Goal: Task Accomplishment & Management: Manage account settings

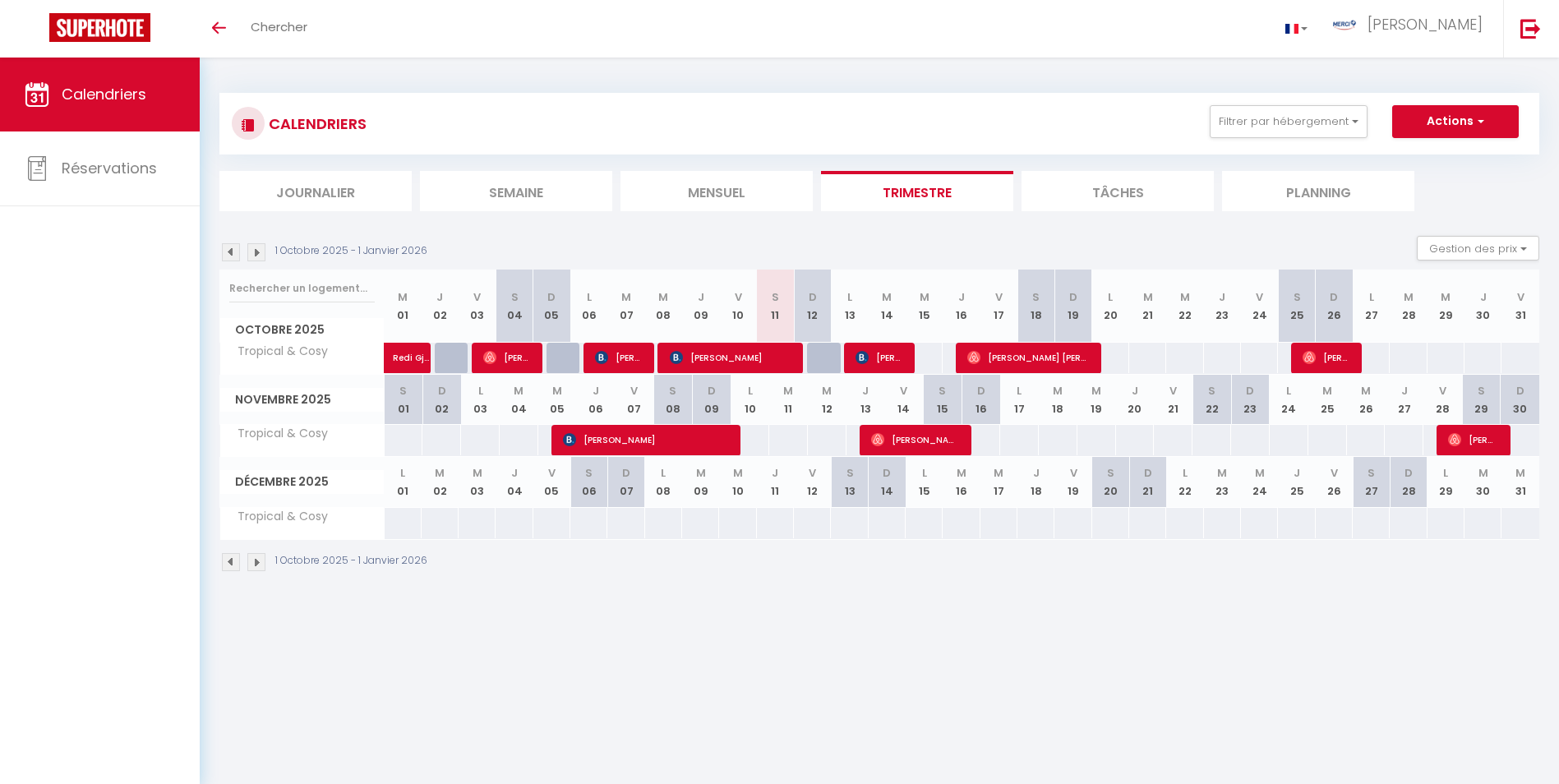
scroll to position [1, 0]
click at [873, 354] on span "[PERSON_NAME]" at bounding box center [879, 357] width 49 height 32
select select "OK"
select select "1"
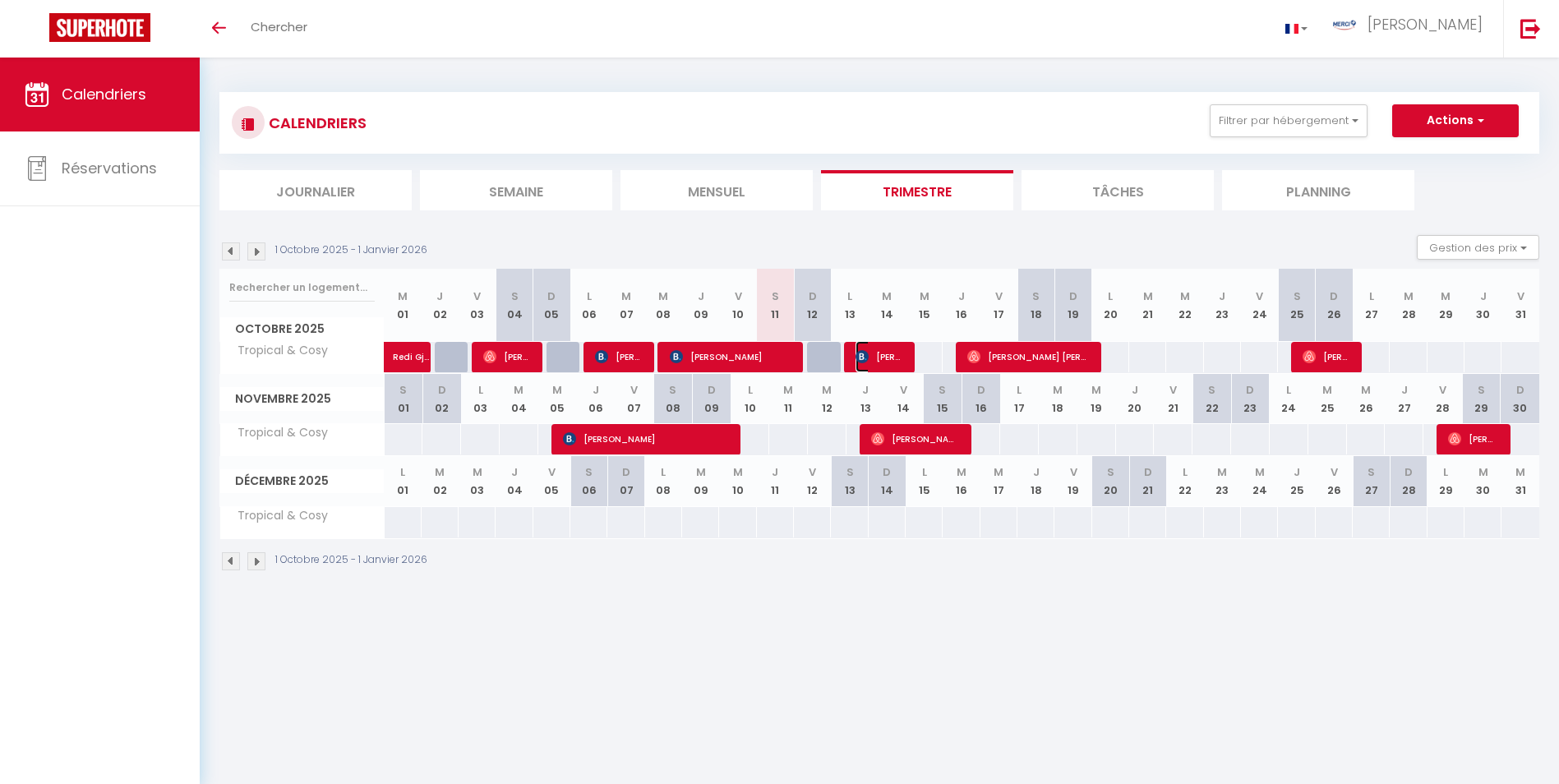
select select "0"
select select "1"
select select
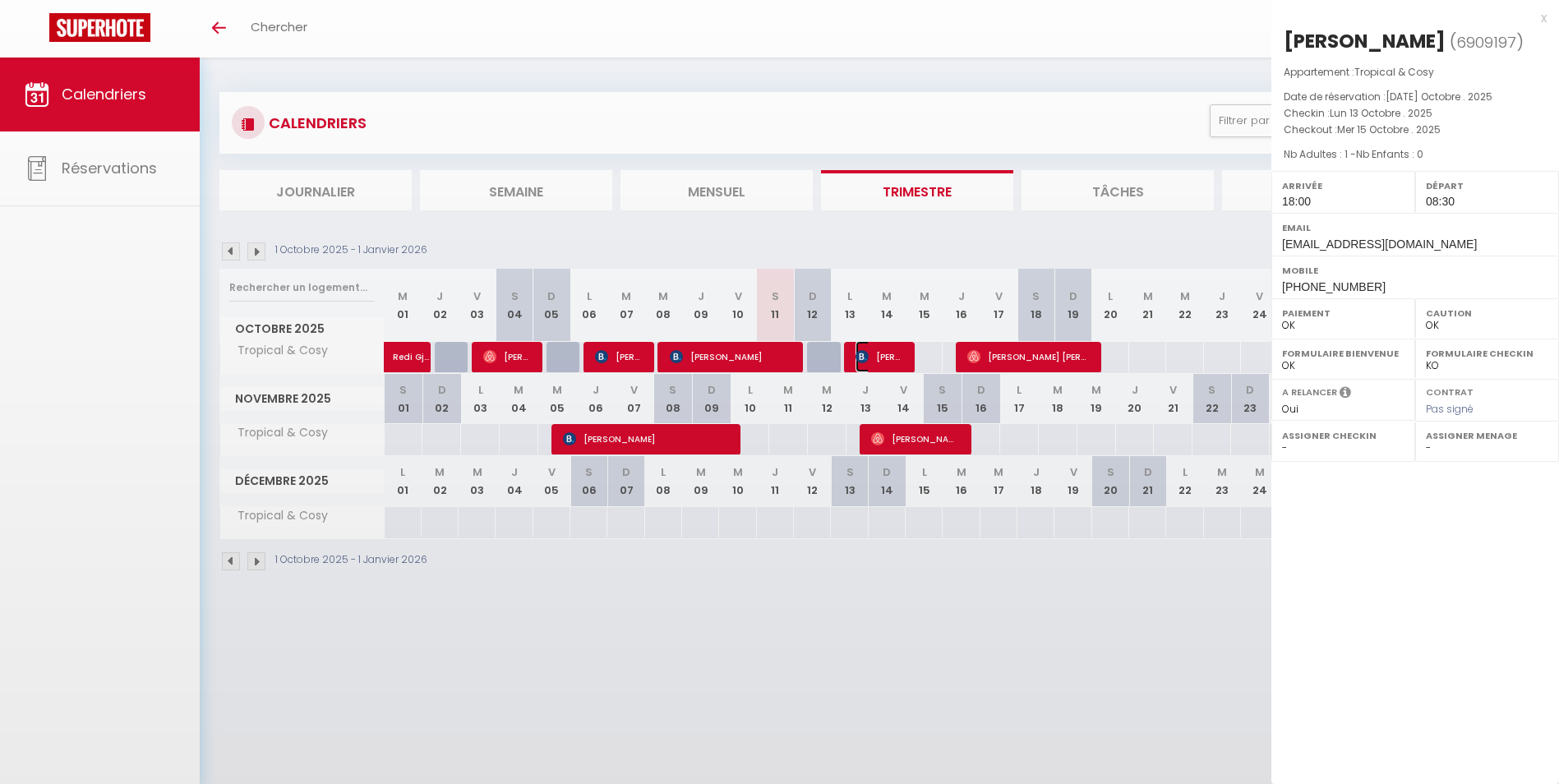
select select "28318"
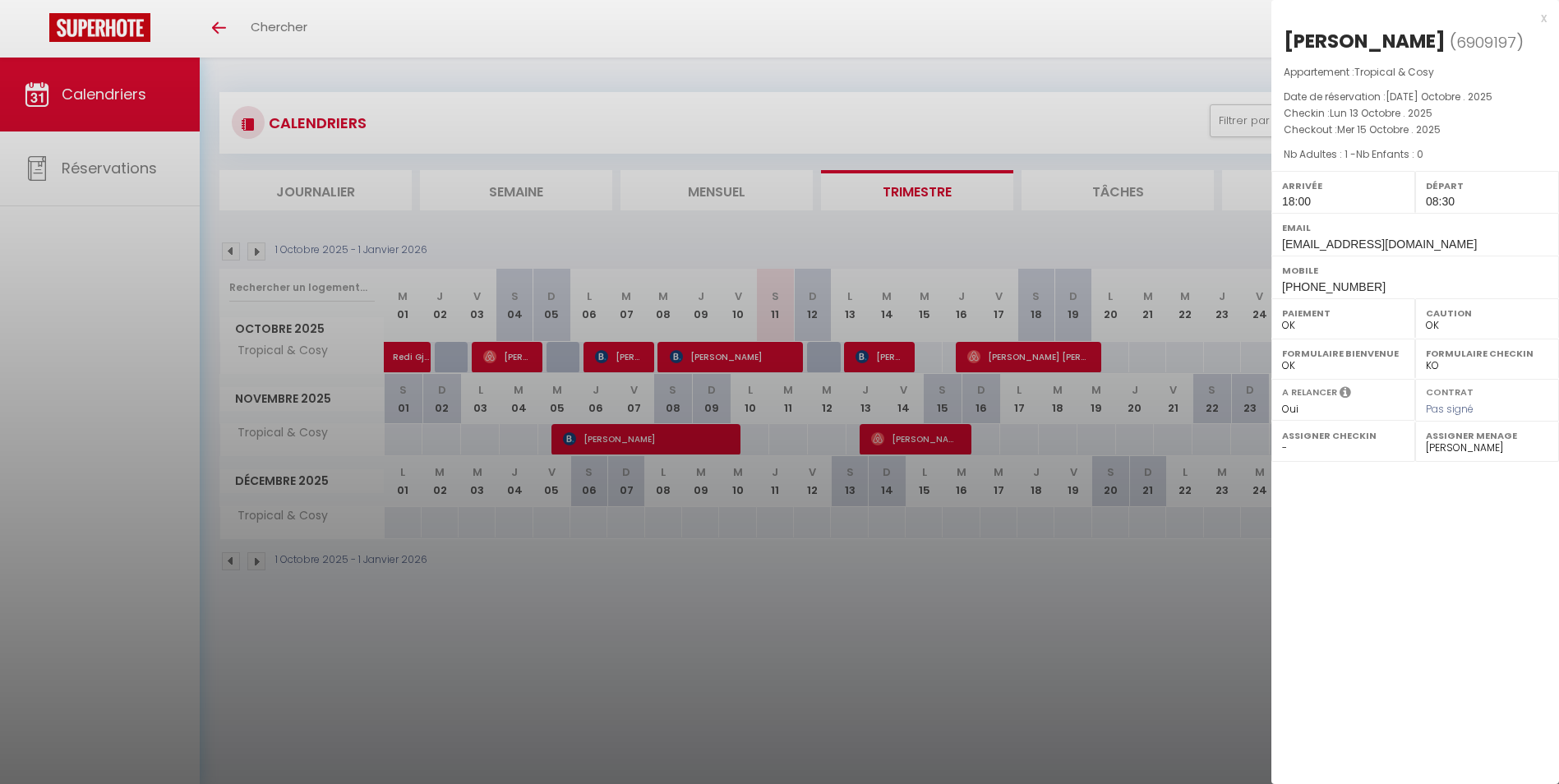
click at [1002, 346] on div at bounding box center [779, 392] width 1559 height 784
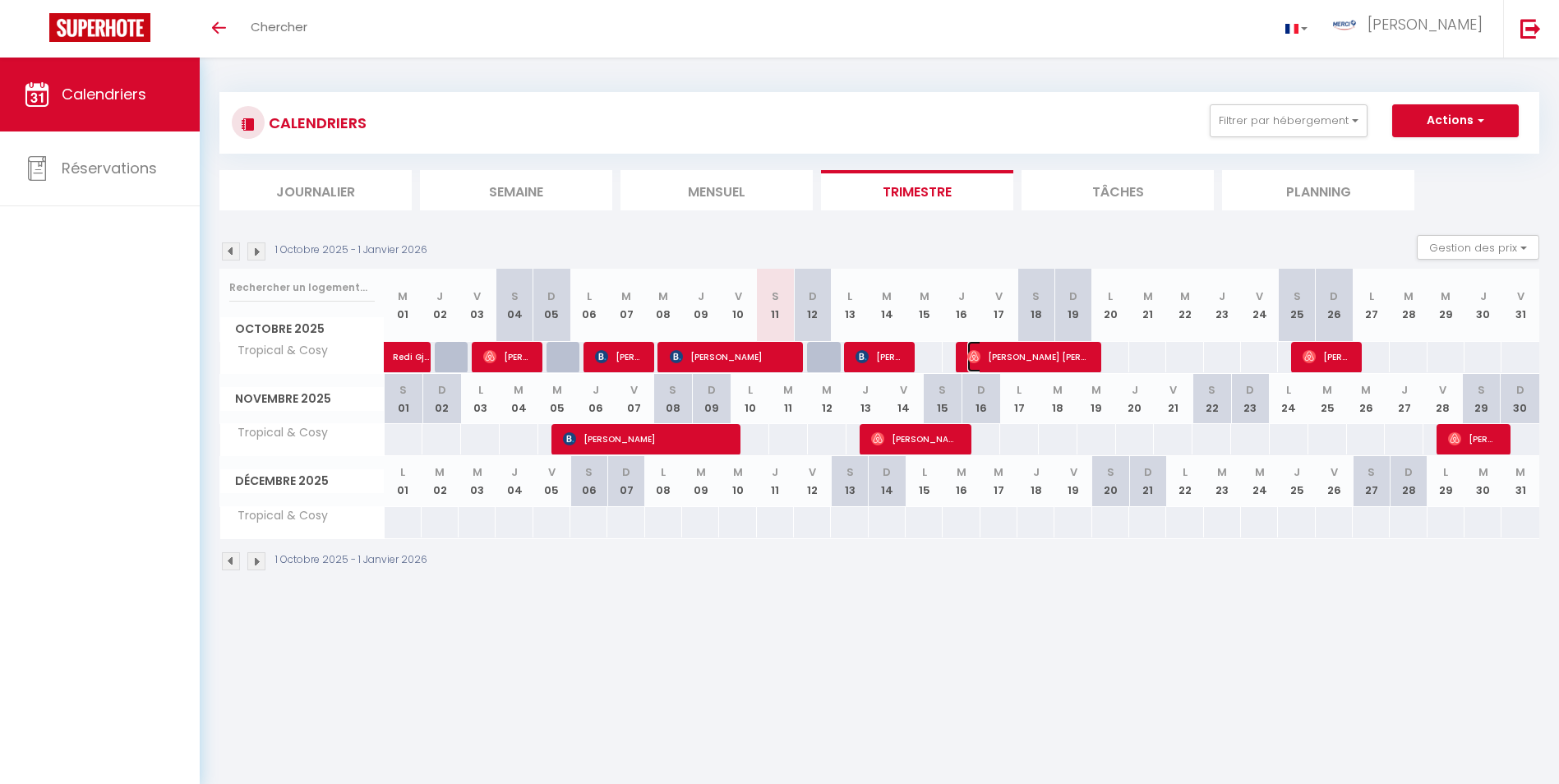
click at [1002, 346] on span "[PERSON_NAME] [PERSON_NAME]" at bounding box center [1029, 357] width 124 height 32
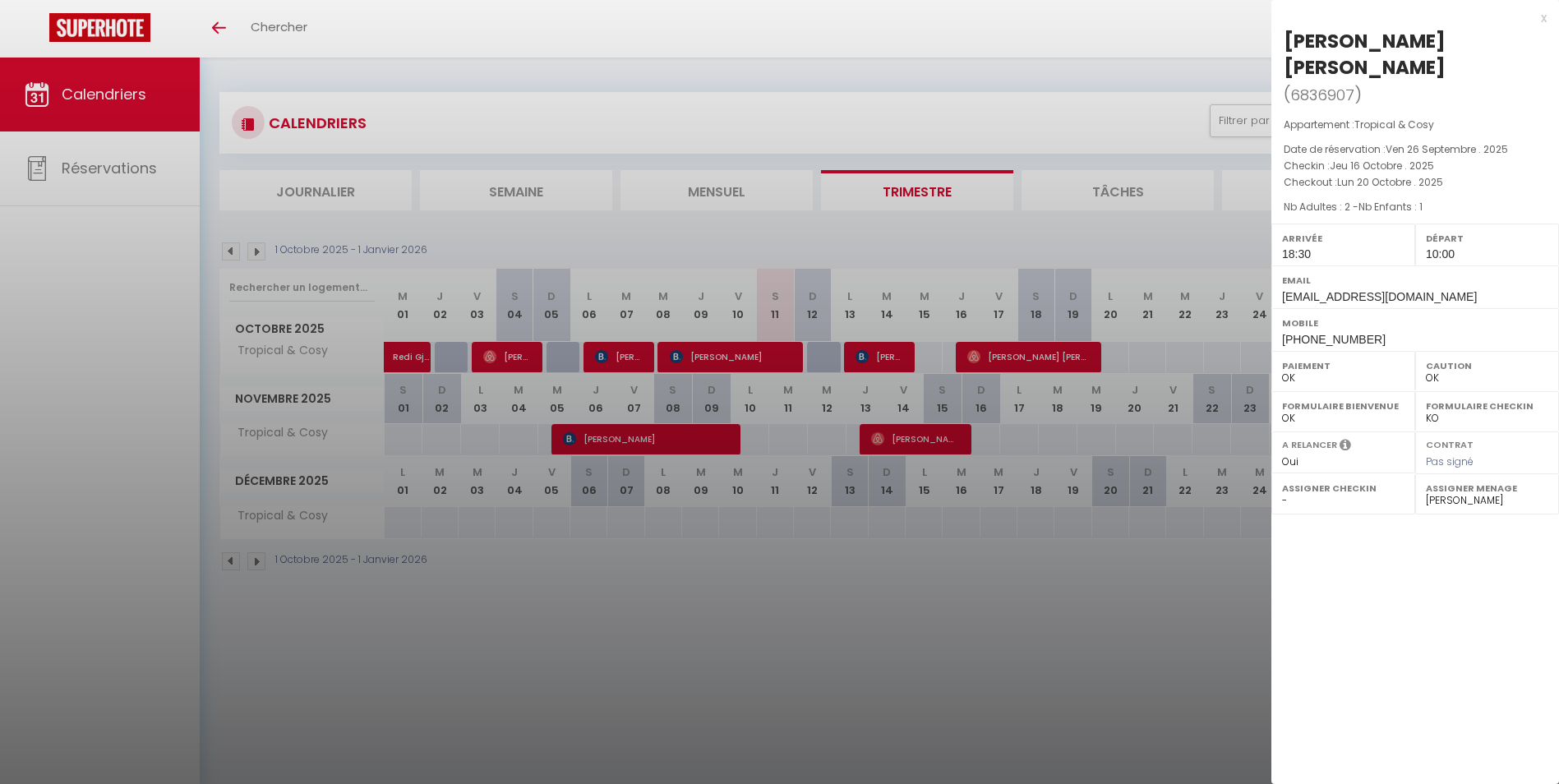
click at [887, 292] on div at bounding box center [779, 392] width 1559 height 784
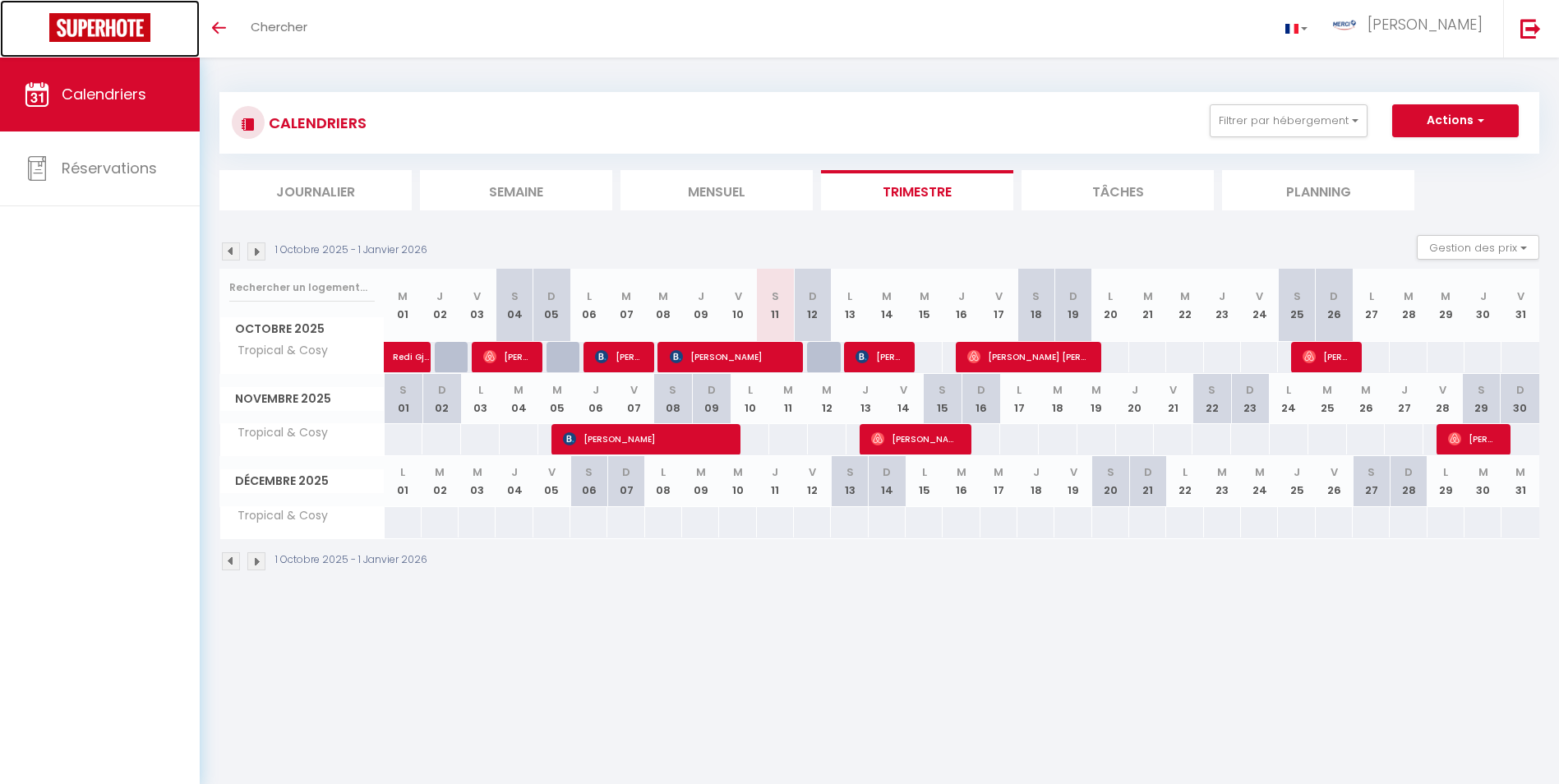
click at [31, 36] on link at bounding box center [100, 28] width 200 height 57
